Goal: Information Seeking & Learning: Learn about a topic

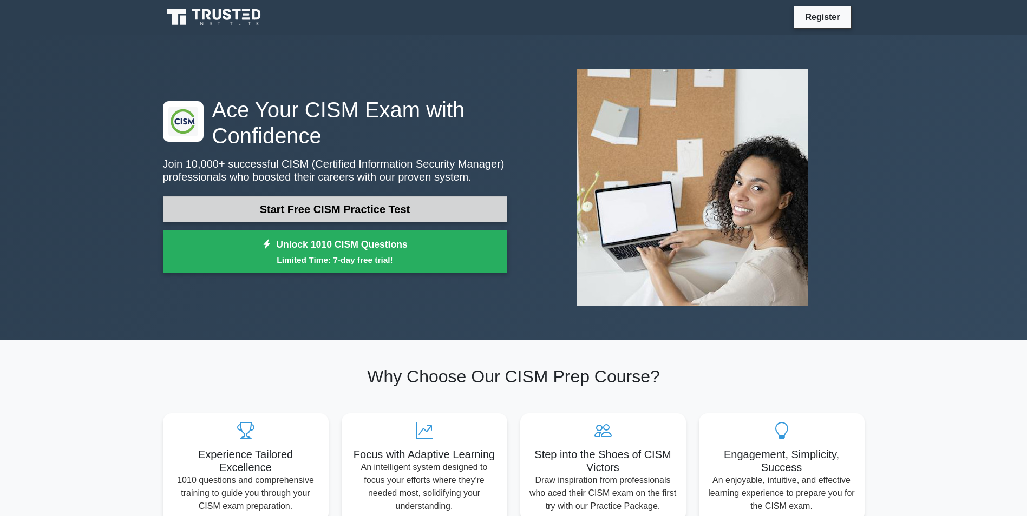
click at [286, 201] on link "Start Free CISM Practice Test" at bounding box center [335, 209] width 344 height 26
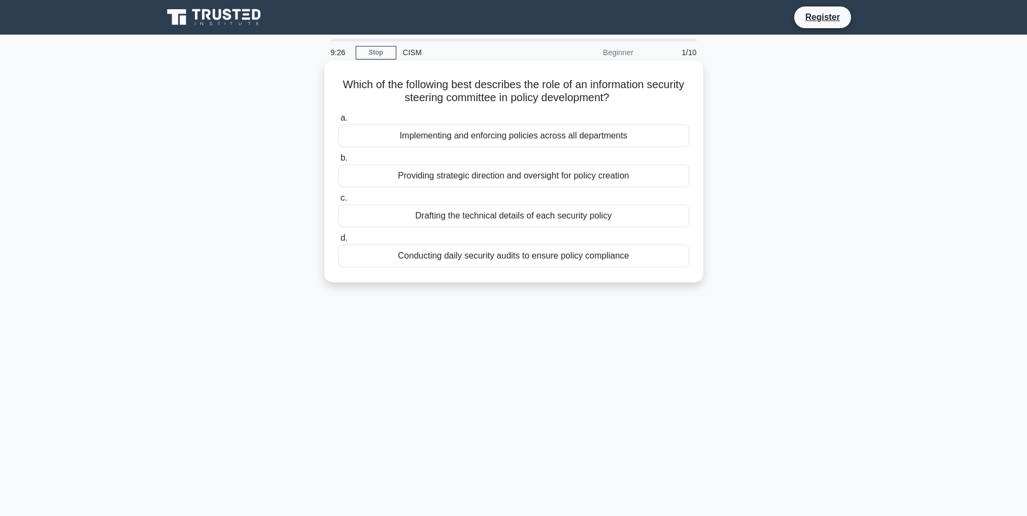
click at [432, 140] on div "Implementing and enforcing policies across all departments" at bounding box center [513, 135] width 351 height 23
click at [338, 122] on input "a. Implementing and enforcing policies across all departments" at bounding box center [338, 118] width 0 height 7
click at [483, 173] on div "Aligning with organizational risk appetite" at bounding box center [513, 176] width 351 height 23
click at [338, 162] on input "b. Aligning with organizational risk appetite" at bounding box center [338, 158] width 0 height 7
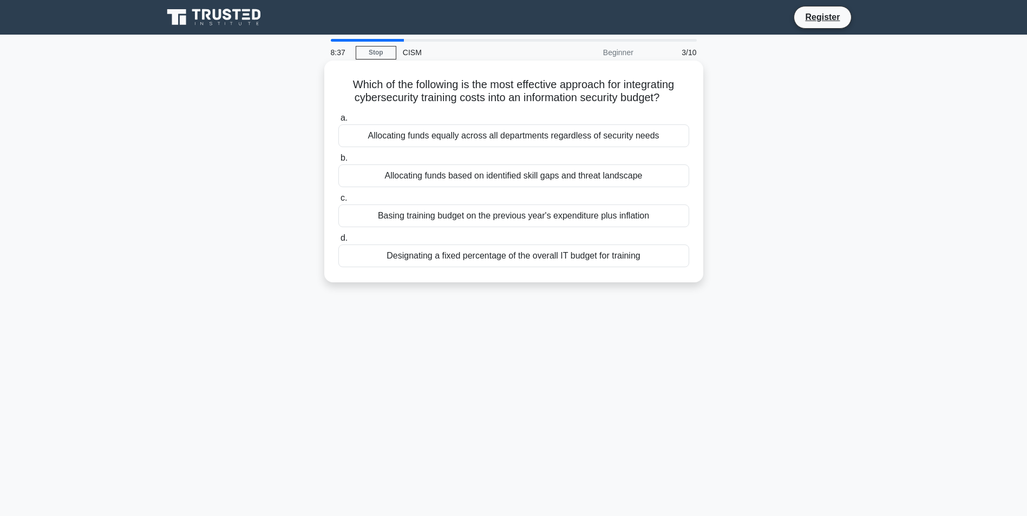
click at [412, 187] on div "Allocating funds based on identified skill gaps and threat landscape" at bounding box center [513, 176] width 351 height 23
click at [338, 162] on input "b. Allocating funds based on identified skill gaps and threat landscape" at bounding box center [338, 158] width 0 height 7
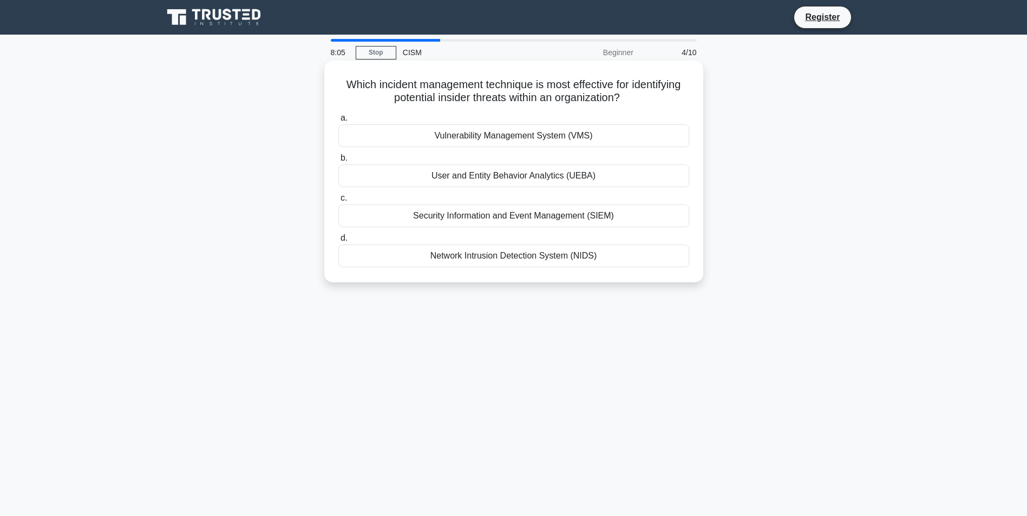
click at [475, 216] on div "Security Information and Event Management (SIEM)" at bounding box center [513, 216] width 351 height 23
click at [338, 202] on input "c. Security Information and Event Management (SIEM)" at bounding box center [338, 198] width 0 height 7
click at [508, 137] on div "Third-party risk assessment" at bounding box center [513, 135] width 351 height 23
click at [338, 122] on input "a. Third-party risk assessment" at bounding box center [338, 118] width 0 height 7
click at [472, 178] on div "Implementing automated incident detection and alerting systems" at bounding box center [513, 176] width 351 height 23
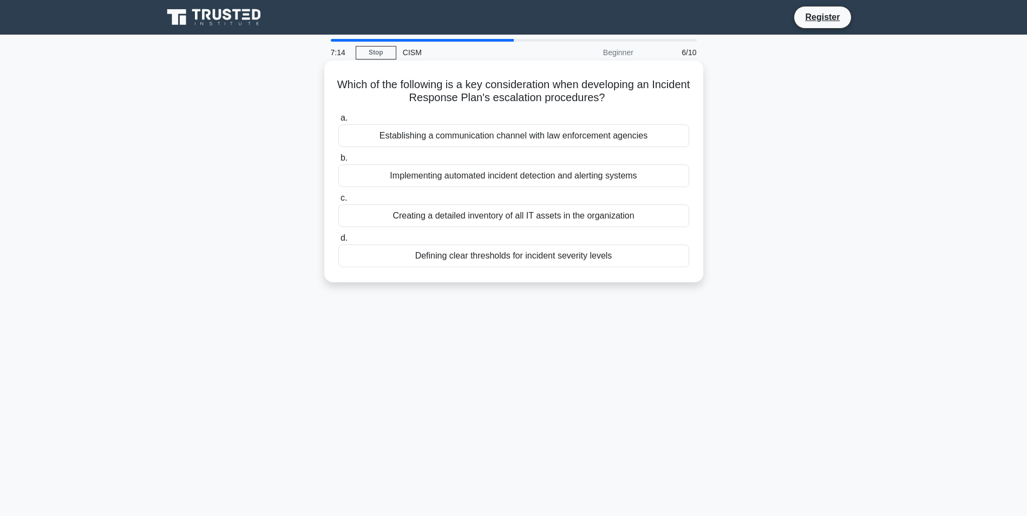
click at [338, 162] on input "b. Implementing automated incident detection and alerting systems" at bounding box center [338, 158] width 0 height 7
click at [452, 212] on div "Mapping security metrics to key performance indicators" at bounding box center [513, 216] width 351 height 23
click at [338, 202] on input "c. Mapping security metrics to key performance indicators" at bounding box center [338, 198] width 0 height 7
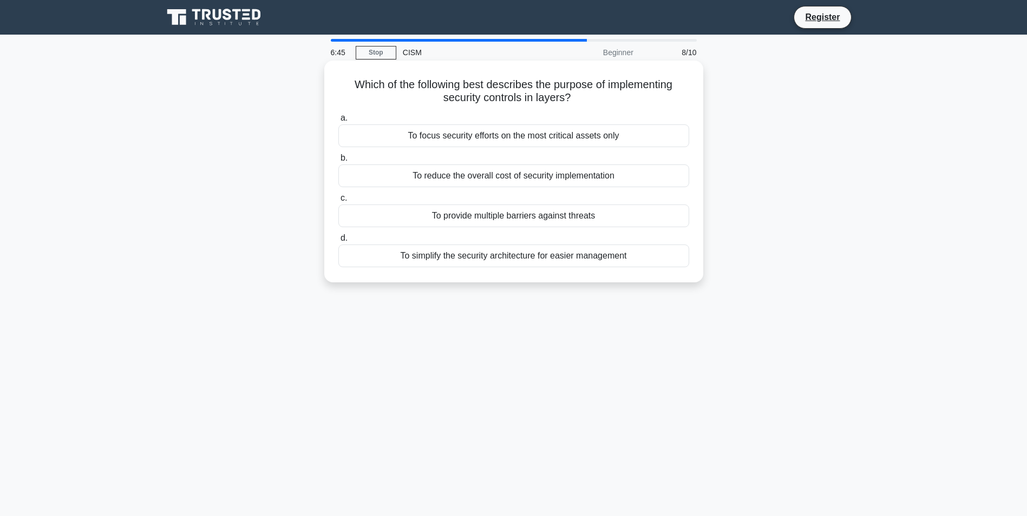
click at [510, 216] on div "To provide multiple barriers against threats" at bounding box center [513, 216] width 351 height 23
click at [338, 202] on input "c. To provide multiple barriers against threats" at bounding box center [338, 198] width 0 height 7
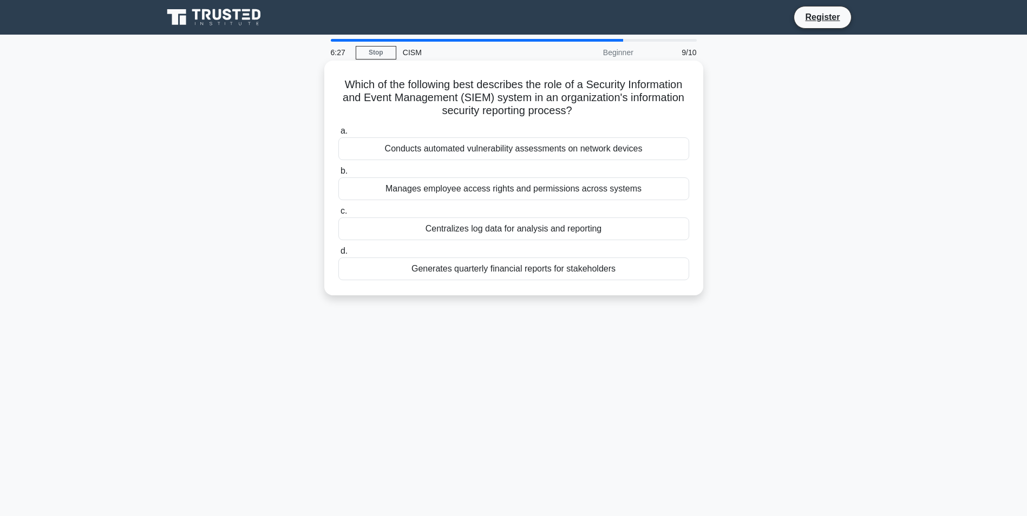
click at [445, 233] on div "Centralizes log data for analysis and reporting" at bounding box center [513, 229] width 351 height 23
click at [338, 215] on input "c. Centralizes log data for analysis and reporting" at bounding box center [338, 211] width 0 height 7
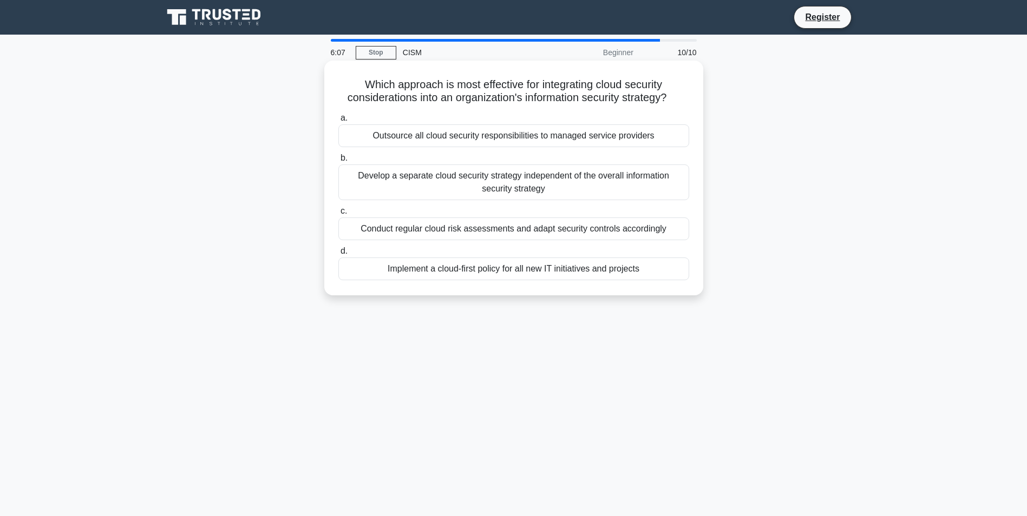
click at [412, 240] on div "Conduct regular cloud risk assessments and adapt security controls accordingly" at bounding box center [513, 229] width 351 height 23
click at [338, 215] on input "c. Conduct regular cloud risk assessments and adapt security controls according…" at bounding box center [338, 211] width 0 height 7
